Goal: Task Accomplishment & Management: Complete application form

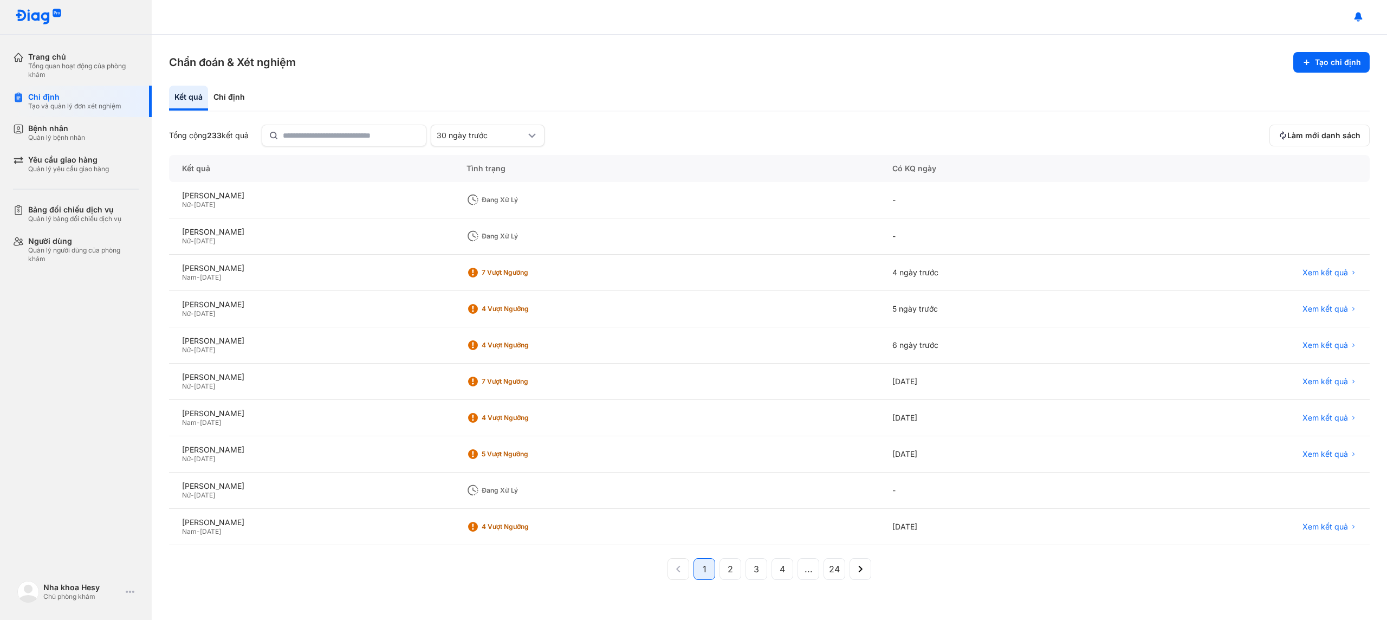
click at [34, 141] on div "Quản lý bệnh nhân" at bounding box center [56, 137] width 57 height 9
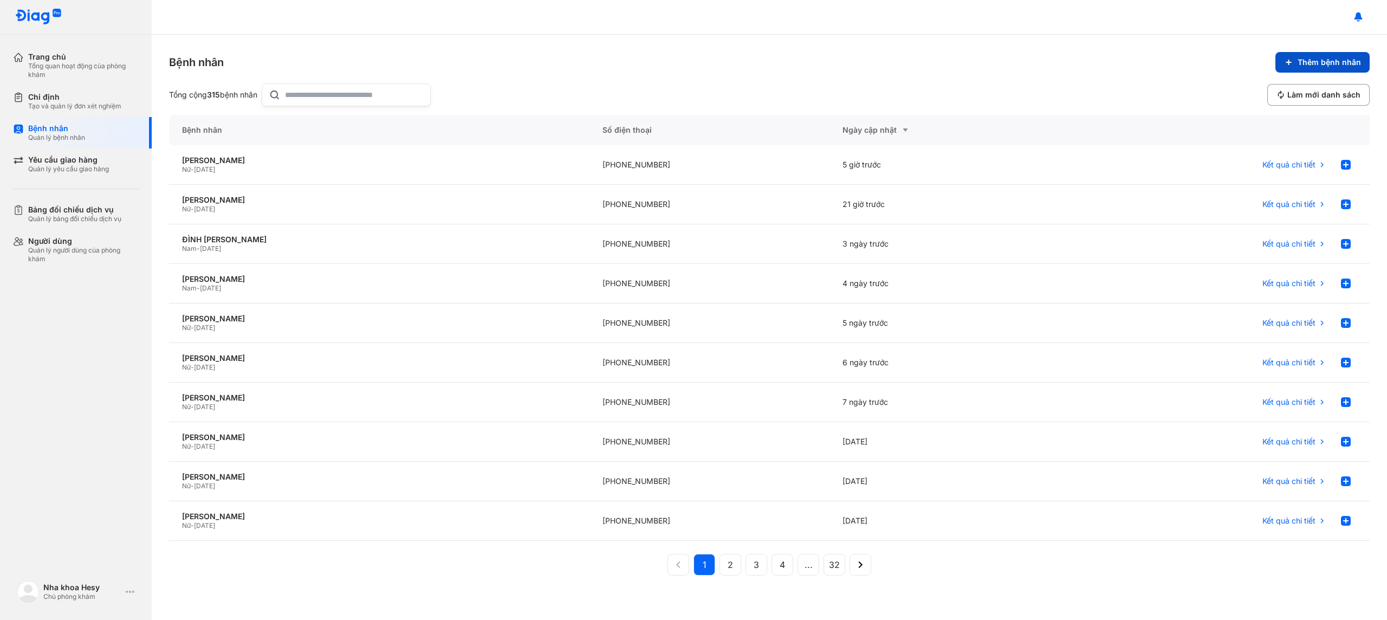
click at [1325, 62] on span "Thêm bệnh nhân" at bounding box center [1329, 62] width 63 height 10
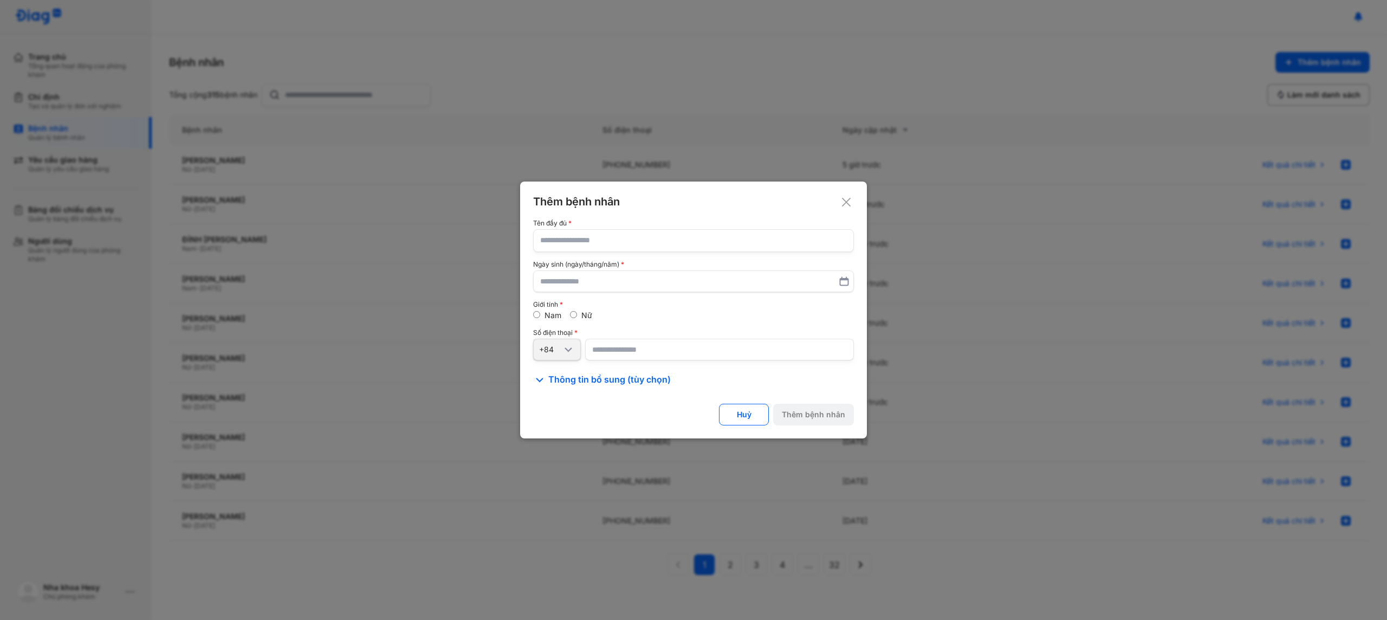
click at [698, 235] on input "text" at bounding box center [693, 241] width 307 height 22
type input "**********"
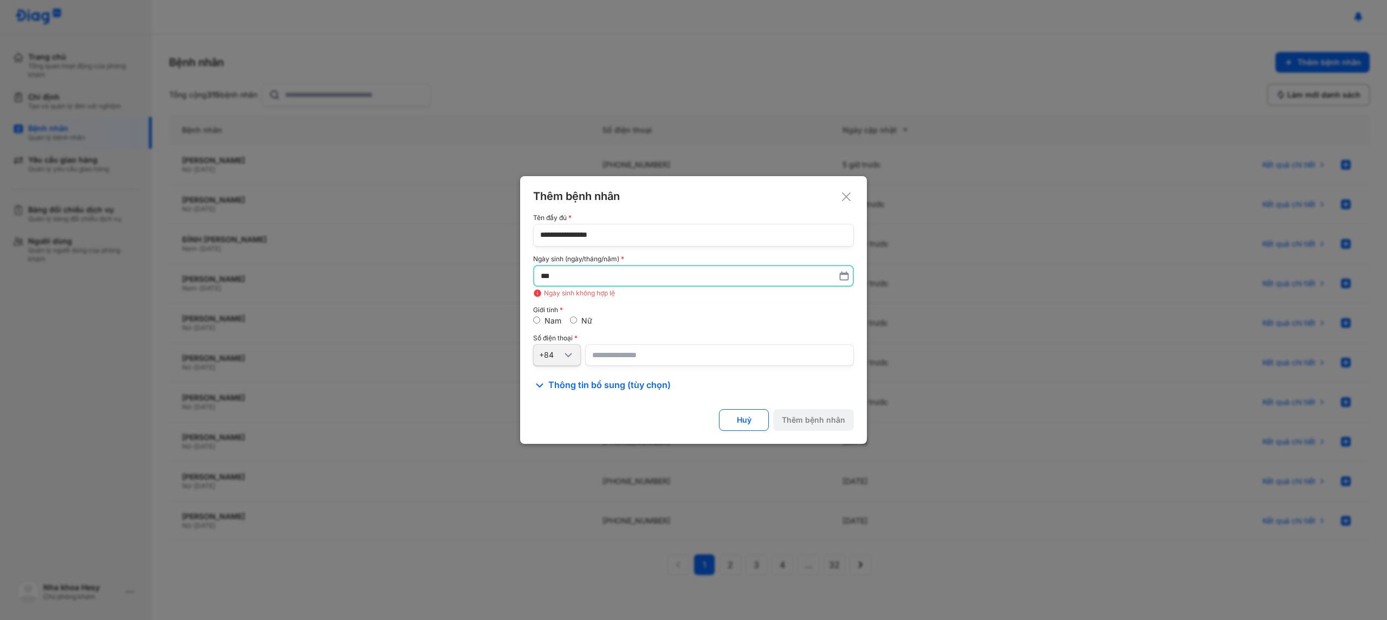
type input "*"
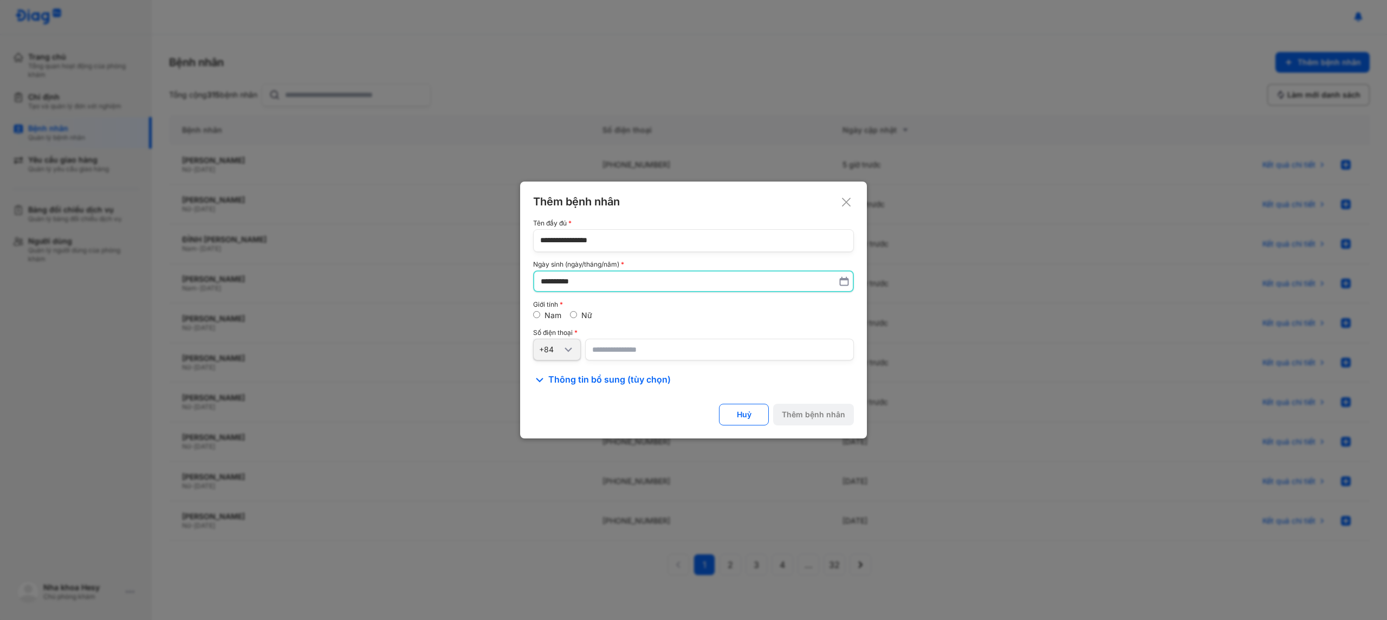
type input "**********"
click at [569, 316] on div "Nam Nữ" at bounding box center [693, 316] width 321 height 10
click at [613, 351] on input "number" at bounding box center [719, 350] width 269 height 22
type input "**********"
click at [802, 413] on div "Thêm bệnh nhân" at bounding box center [813, 415] width 63 height 10
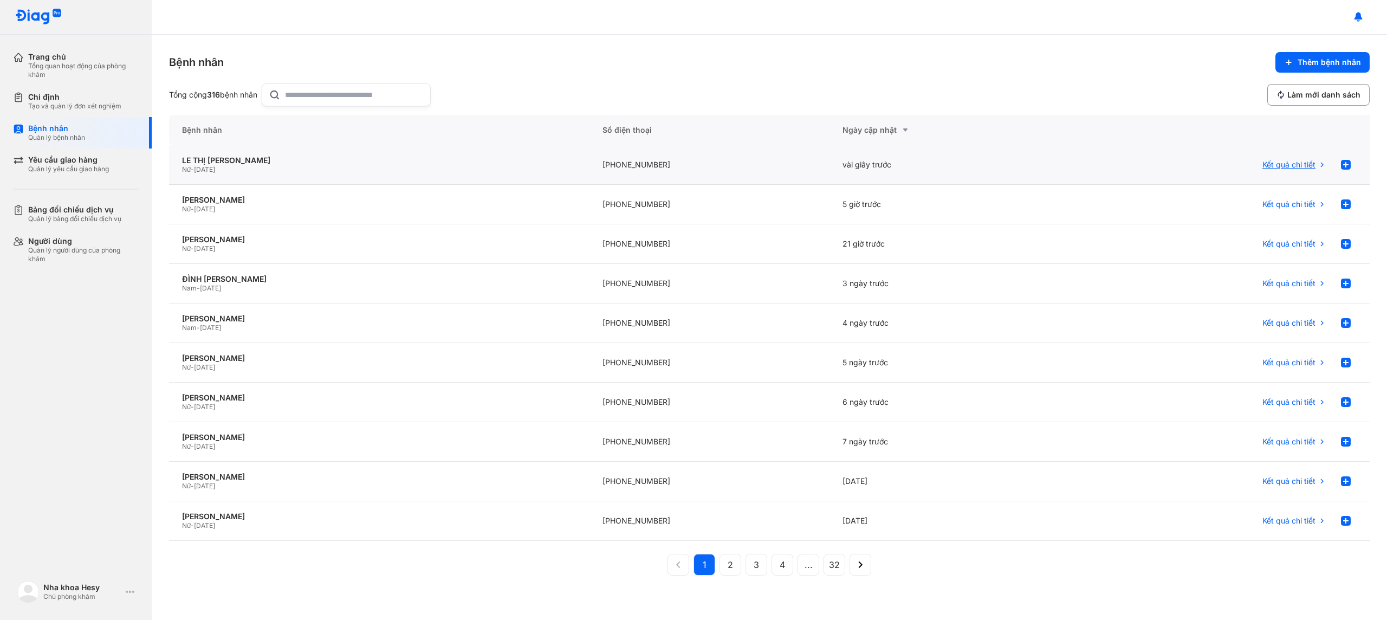
drag, startPoint x: 1295, startPoint y: 165, endPoint x: 1285, endPoint y: 166, distance: 9.2
click at [1295, 165] on span "Kết quả chi tiết" at bounding box center [1289, 165] width 53 height 10
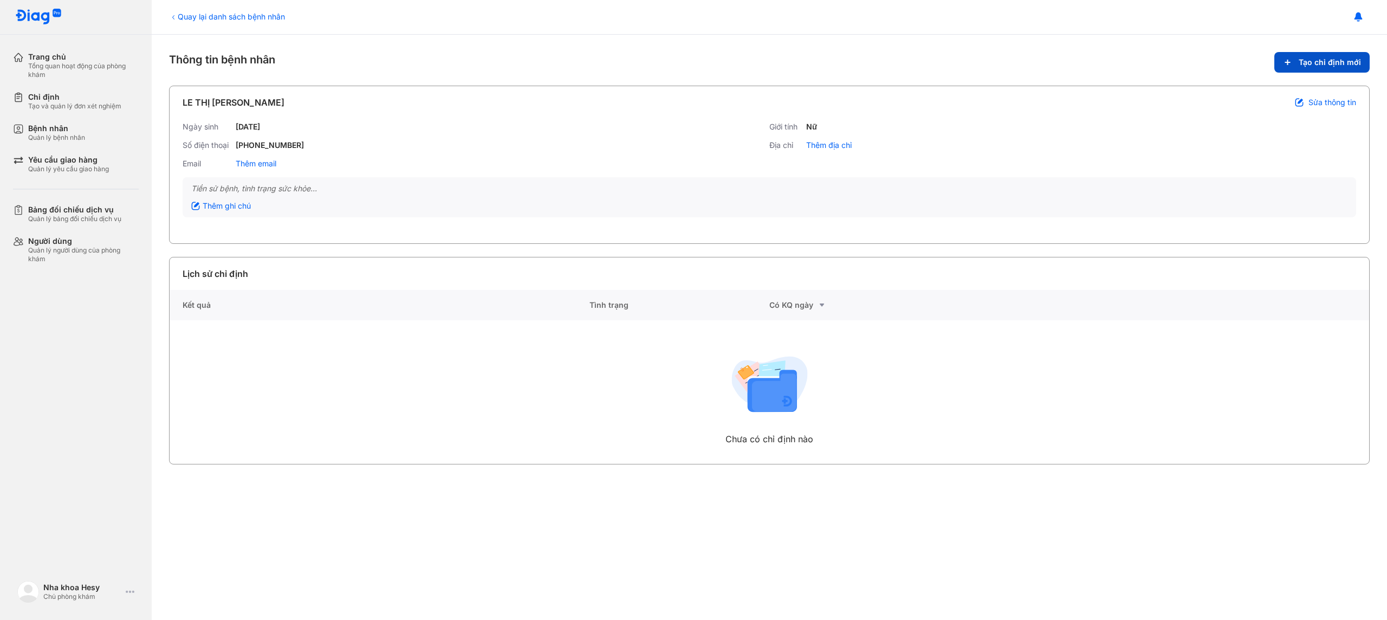
click at [1311, 62] on span "Tạo chỉ định mới" at bounding box center [1330, 62] width 62 height 10
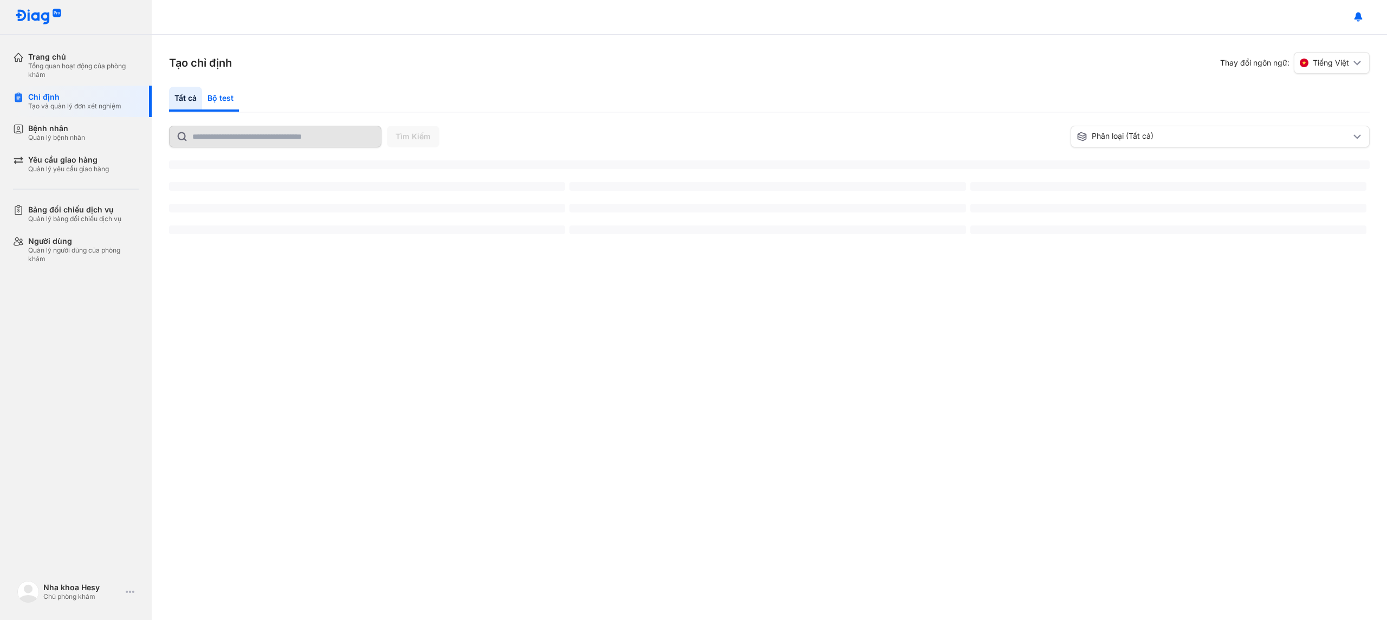
click at [228, 99] on div "Bộ test" at bounding box center [220, 99] width 37 height 25
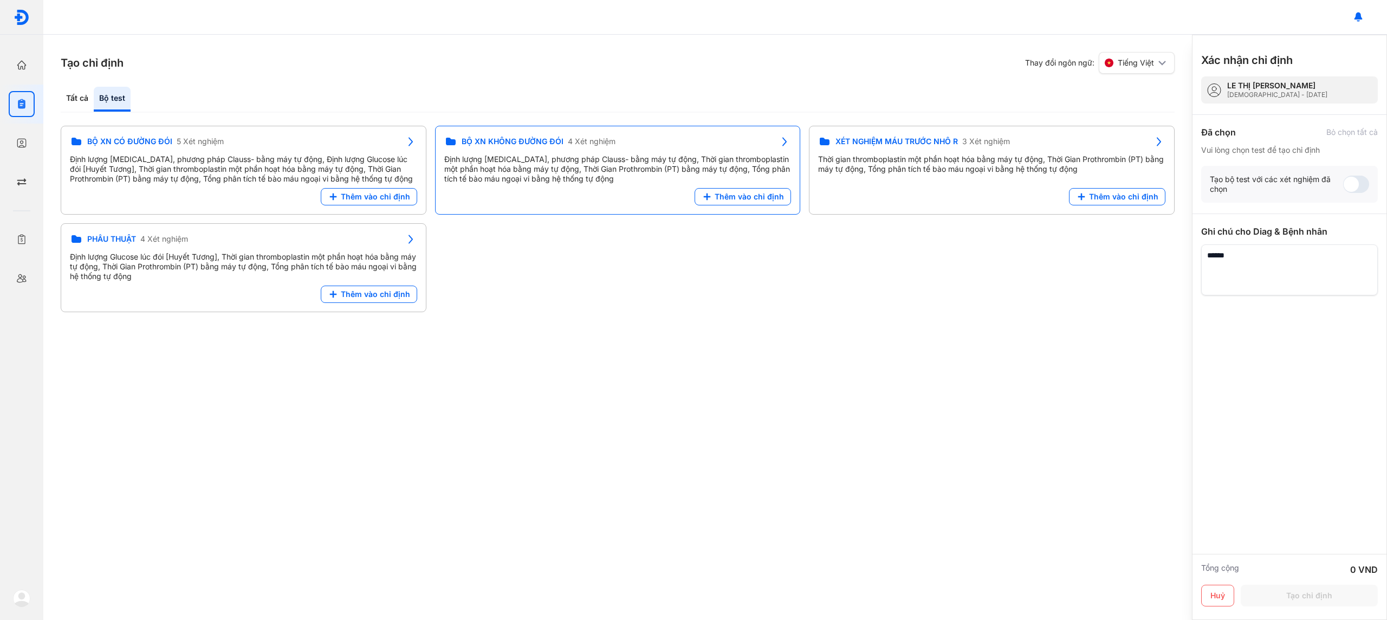
click at [718, 196] on span "Thêm vào chỉ định" at bounding box center [749, 197] width 69 height 10
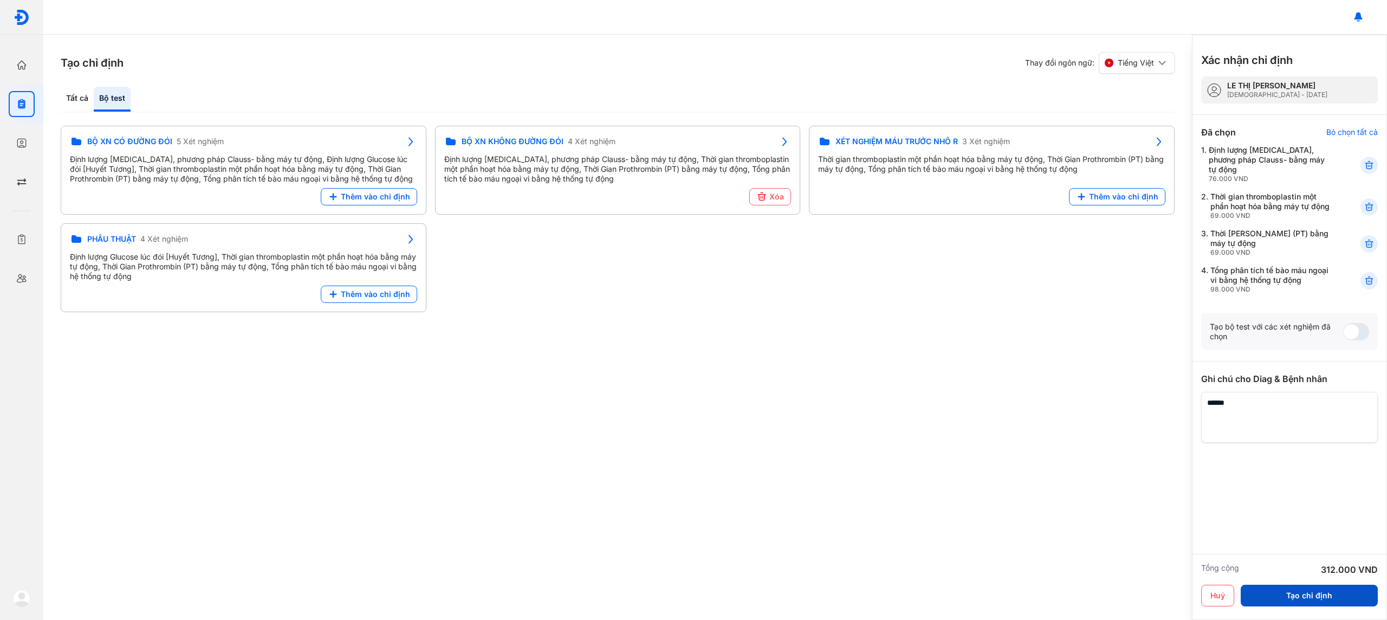
click at [1290, 592] on button "Tạo chỉ định" at bounding box center [1309, 596] width 137 height 22
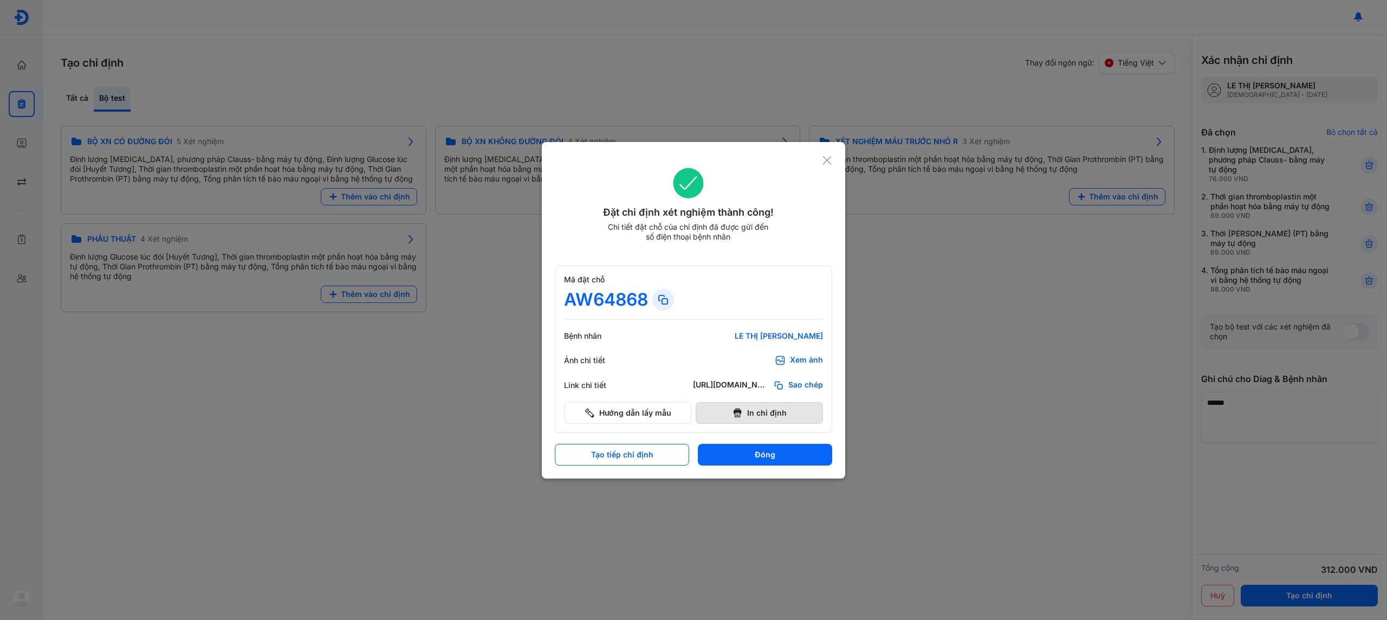
click at [777, 410] on button "In chỉ định" at bounding box center [759, 413] width 127 height 22
click at [747, 417] on button "In chỉ định" at bounding box center [759, 413] width 127 height 22
click at [831, 163] on icon at bounding box center [827, 160] width 10 height 11
click at [829, 161] on div "Thời gian thromboplastin một phần hoạt hóa bằng máy tự động, Thời Gian Prothrom…" at bounding box center [991, 164] width 347 height 20
